Goal: Task Accomplishment & Management: Use online tool/utility

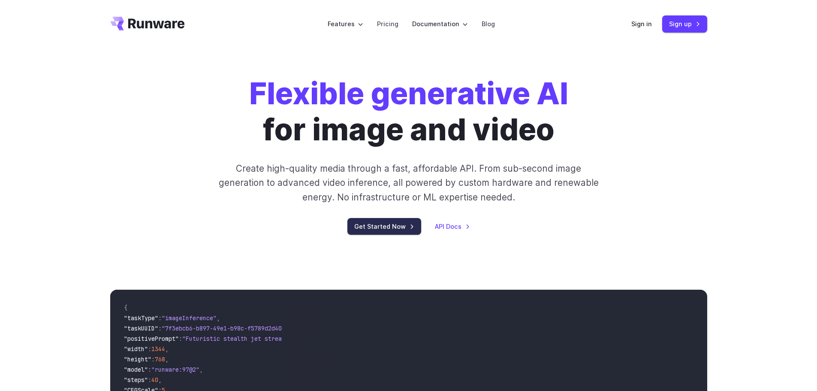
click at [387, 226] on link "Get Started Now" at bounding box center [384, 226] width 74 height 17
click at [456, 229] on link "API Docs" at bounding box center [452, 226] width 35 height 10
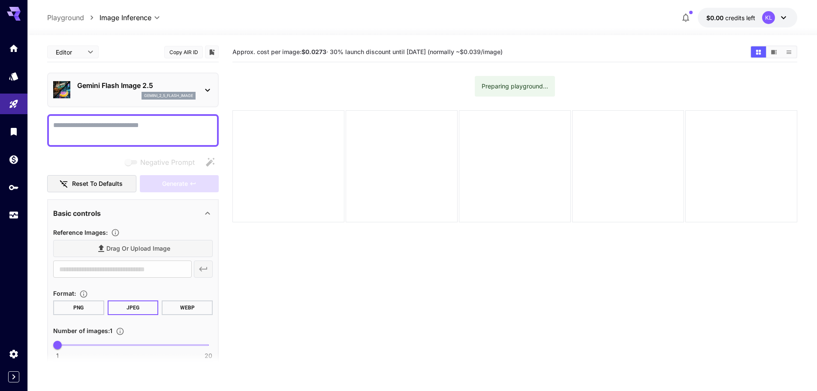
click at [168, 90] on p "Gemini Flash Image 2.5" at bounding box center [136, 85] width 118 height 10
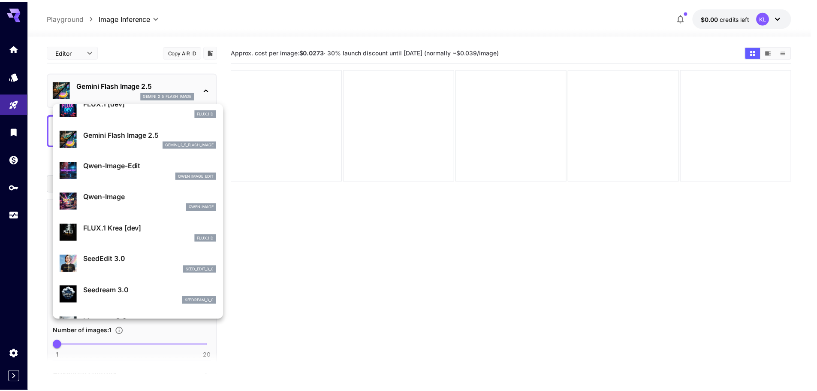
scroll to position [38, 0]
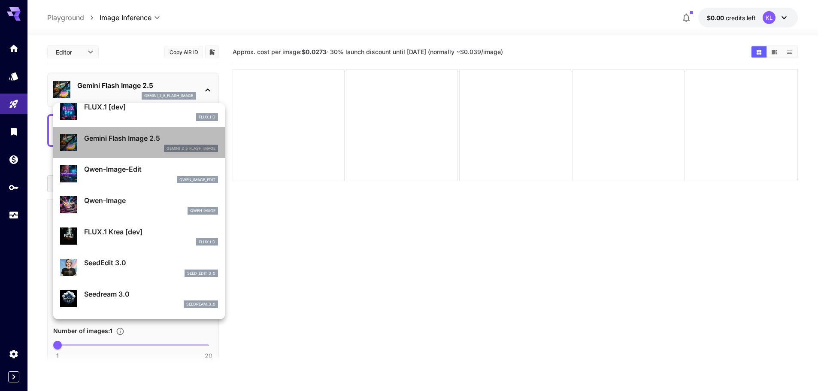
click at [151, 139] on p "Gemini Flash Image 2.5" at bounding box center [151, 138] width 134 height 10
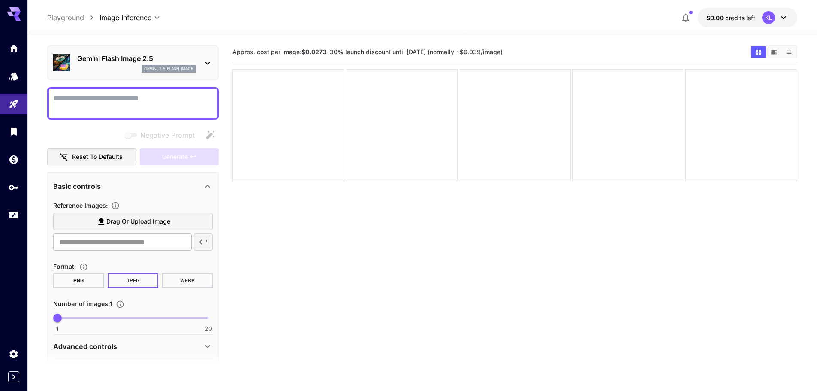
scroll to position [0, 0]
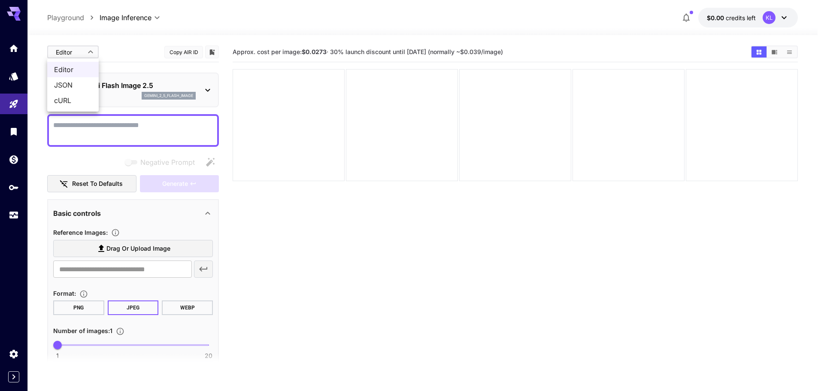
click at [85, 57] on body "**********" at bounding box center [412, 229] width 824 height 459
click at [85, 56] on div at bounding box center [412, 195] width 824 height 391
click at [85, 56] on body "**********" at bounding box center [412, 229] width 824 height 459
click at [459, 130] on div at bounding box center [412, 195] width 824 height 391
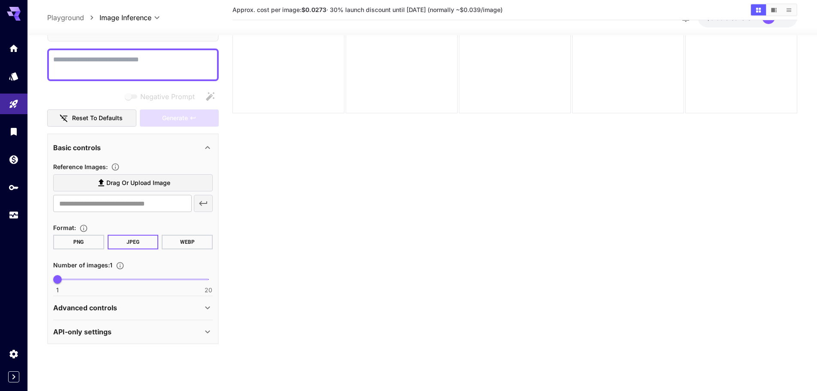
scroll to position [57, 0]
click at [139, 338] on div "API-only settings" at bounding box center [133, 330] width 160 height 21
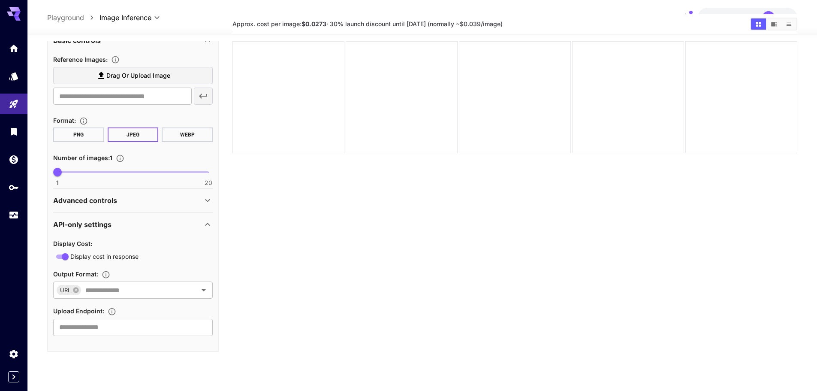
scroll to position [0, 0]
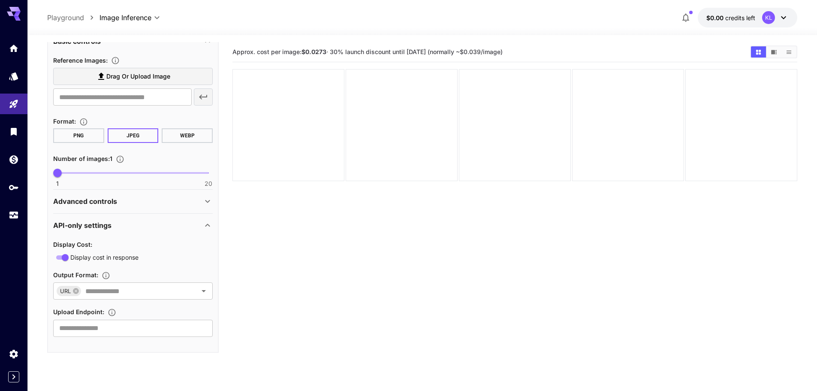
click at [786, 49] on icon "Show images in list view" at bounding box center [789, 52] width 6 height 6
click at [777, 51] on button "Show images in video view" at bounding box center [774, 51] width 15 height 11
click at [159, 104] on input "text" at bounding box center [122, 96] width 139 height 17
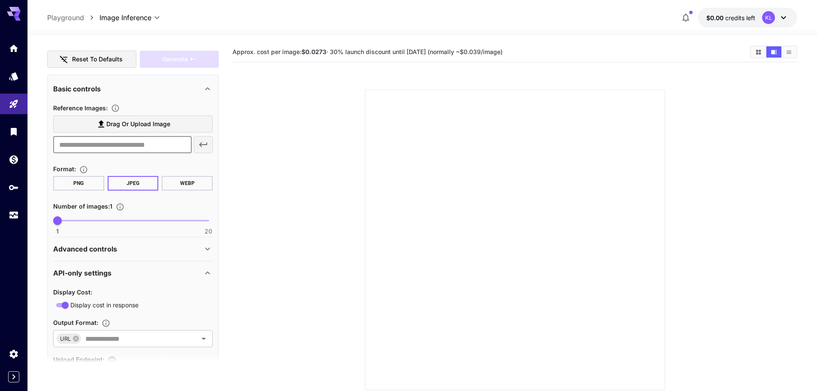
scroll to position [172, 0]
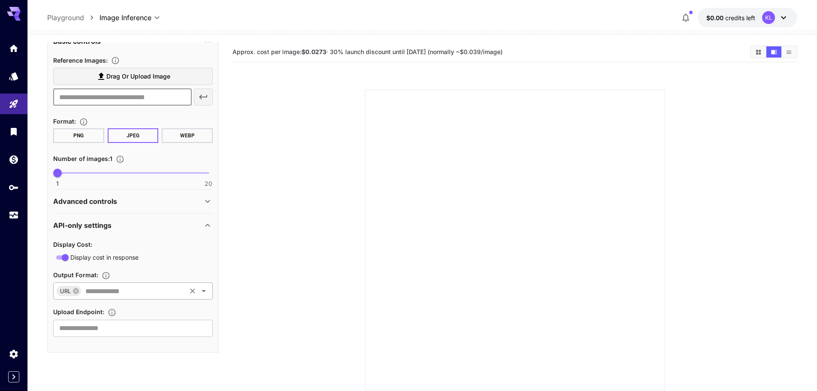
click at [157, 295] on input "text" at bounding box center [133, 291] width 103 height 12
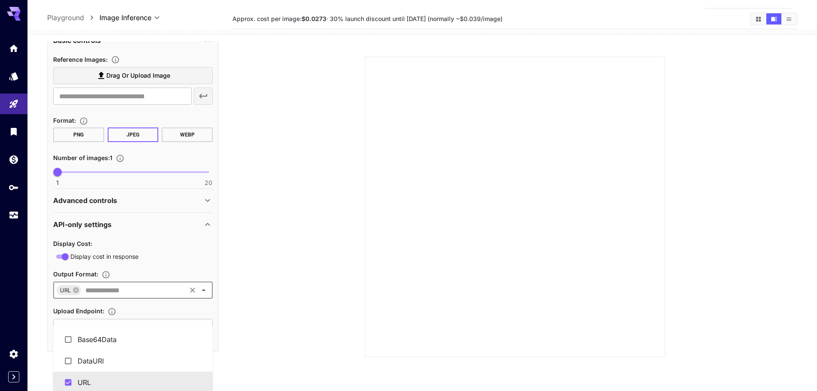
scroll to position [68, 0]
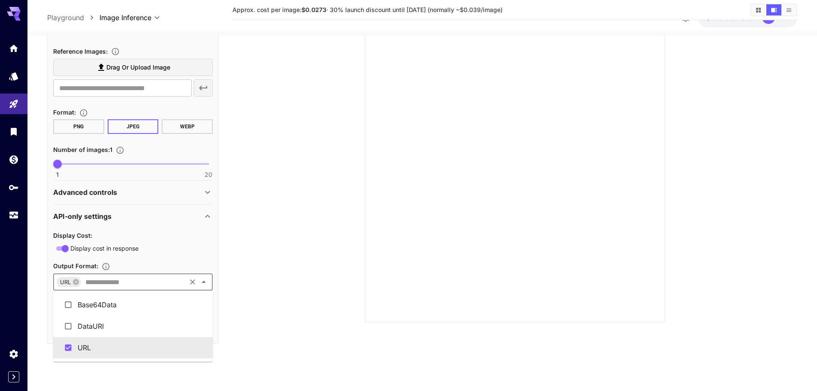
click at [167, 217] on div "API-only settings" at bounding box center [127, 216] width 149 height 10
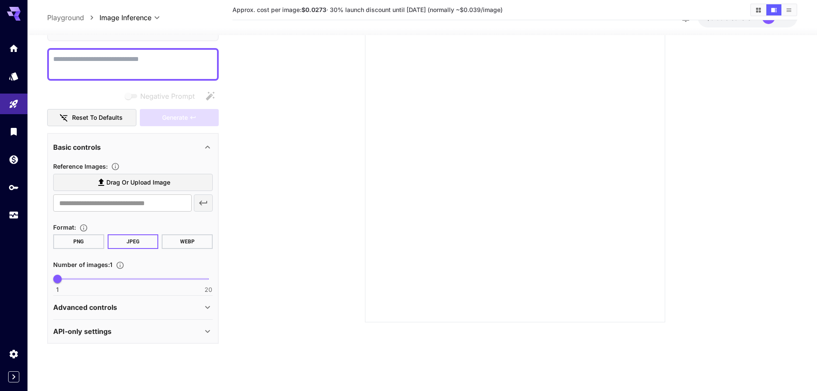
scroll to position [57, 0]
click at [148, 309] on div "Advanced controls" at bounding box center [127, 307] width 149 height 10
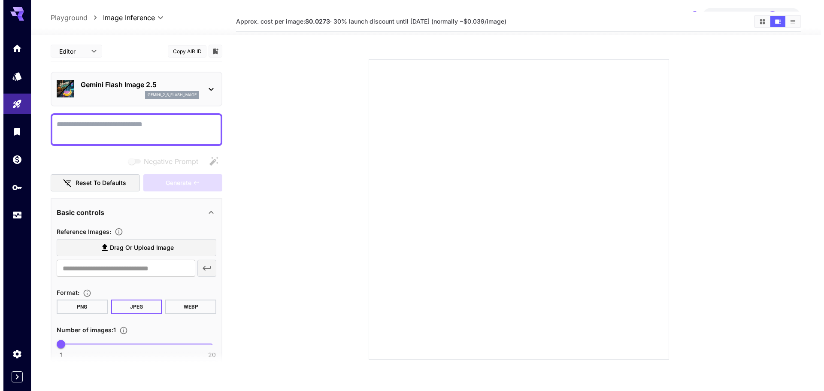
scroll to position [0, 0]
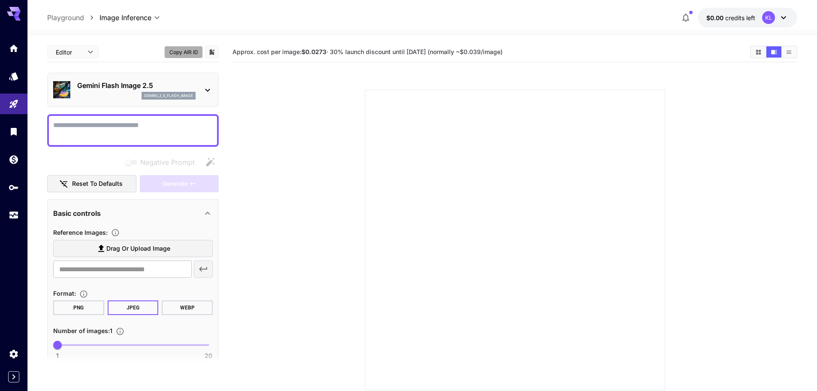
click at [188, 51] on button "Copy AIR ID" at bounding box center [183, 52] width 39 height 12
click at [190, 52] on button "Copy AIR ID" at bounding box center [183, 52] width 39 height 12
click at [13, 183] on icon "API Keys" at bounding box center [14, 184] width 9 height 5
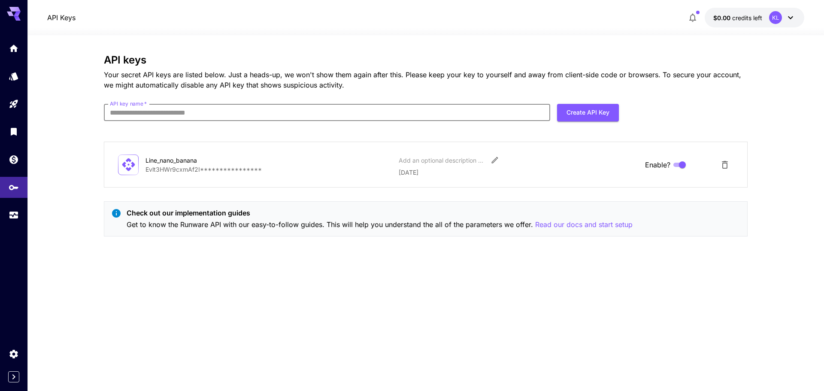
click at [443, 110] on input "API key name   *" at bounding box center [327, 112] width 446 height 17
type input "*"
type input "********"
click at [570, 111] on button "Create API Key" at bounding box center [588, 113] width 62 height 18
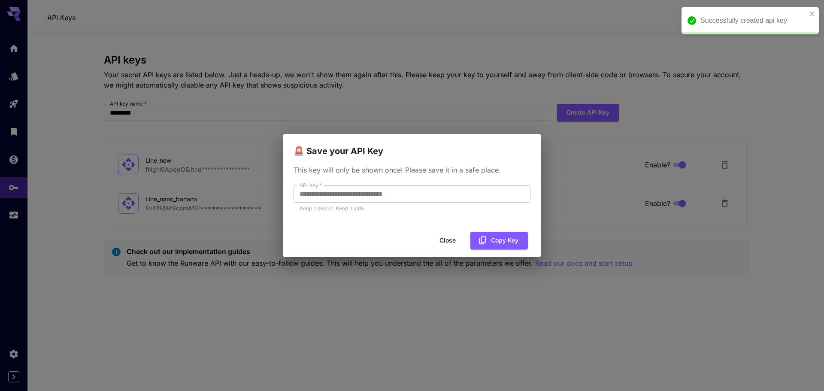
click at [288, 192] on div "**********" at bounding box center [411, 193] width 257 height 70
click at [450, 243] on button "Close" at bounding box center [447, 241] width 39 height 18
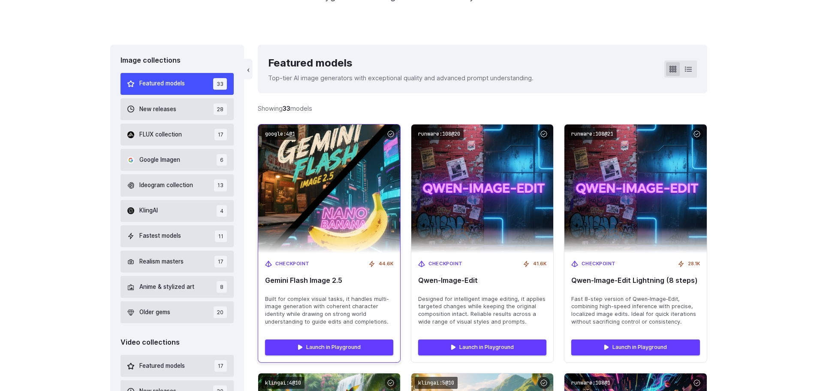
click at [349, 283] on span "Gemini Flash Image 2.5" at bounding box center [329, 280] width 128 height 8
click at [290, 260] on div "Checkpoint 44.6K Gemini Flash Image 2.5 Built for complex visual tasks, it hand…" at bounding box center [329, 292] width 142 height 79
click at [326, 345] on link "Launch in Playground" at bounding box center [329, 346] width 128 height 15
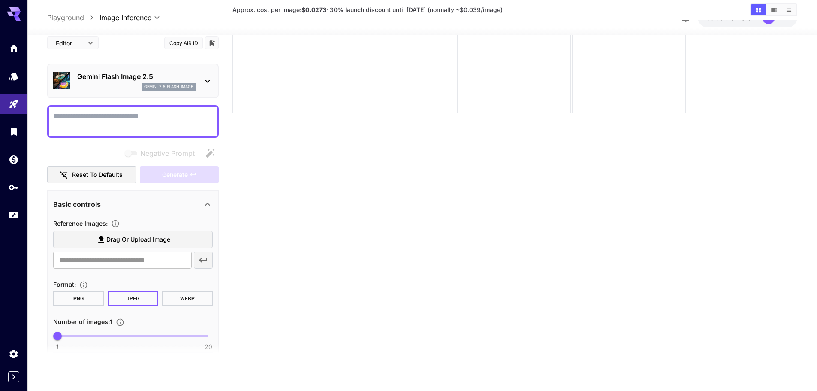
scroll to position [57, 0]
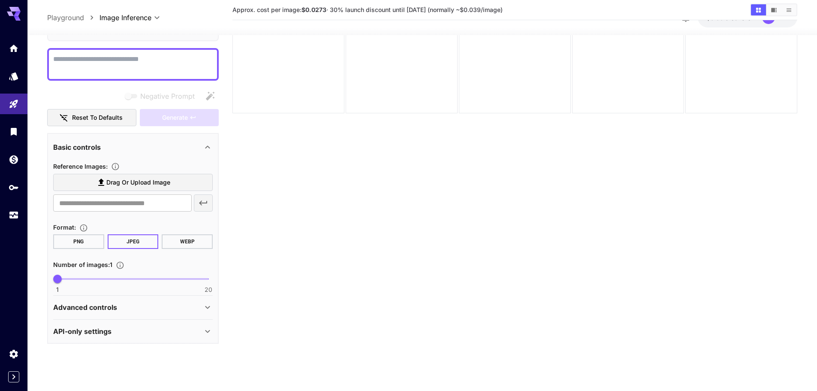
click at [145, 329] on div "API-only settings" at bounding box center [127, 331] width 149 height 10
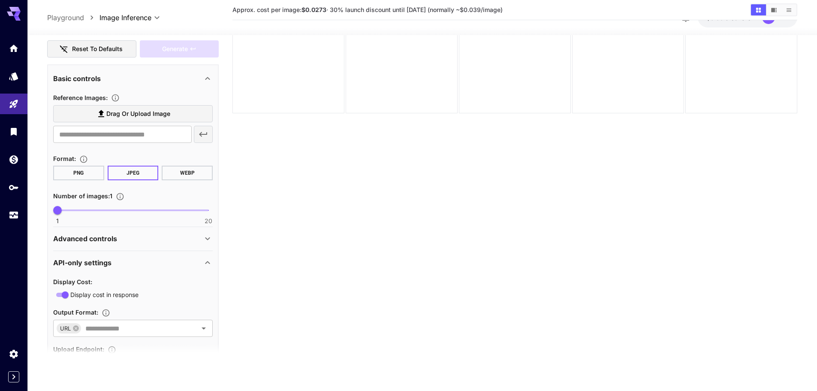
scroll to position [172, 0]
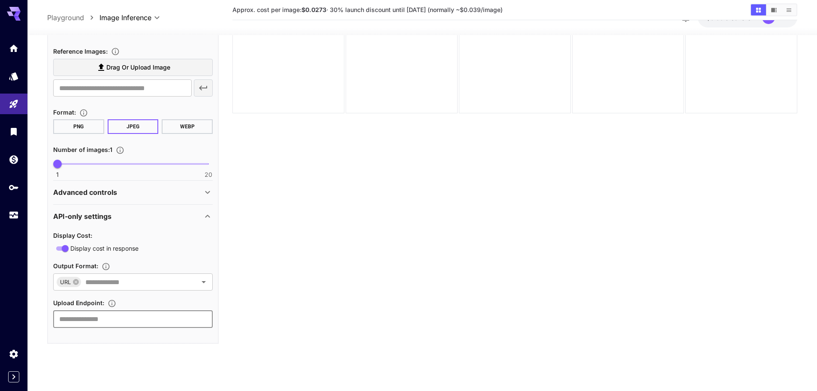
click at [159, 321] on input "text" at bounding box center [133, 318] width 160 height 17
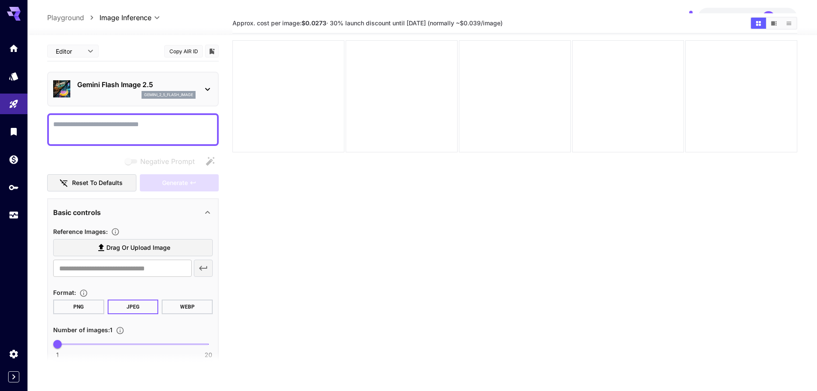
scroll to position [0, 0]
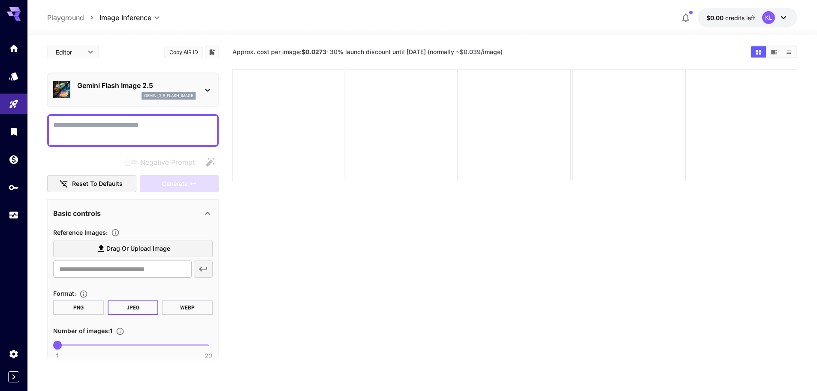
click at [153, 122] on textarea "Negative Prompt" at bounding box center [133, 130] width 160 height 21
click at [106, 213] on div "Basic controls" at bounding box center [127, 213] width 149 height 10
